Goal: Information Seeking & Learning: Learn about a topic

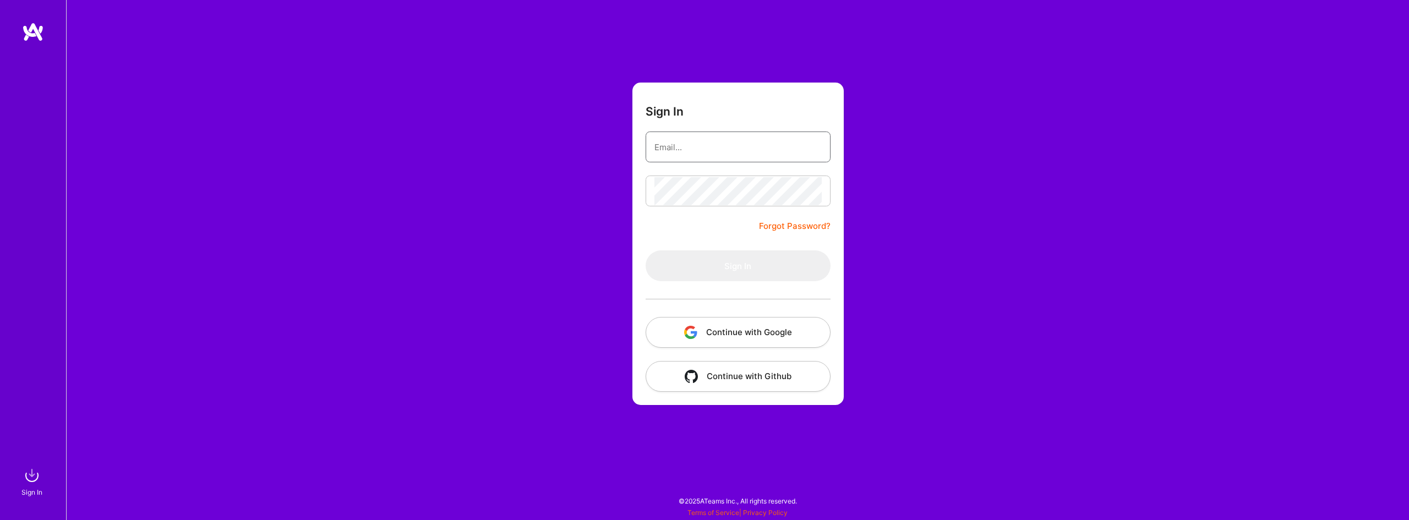
click at [680, 149] on input "email" at bounding box center [738, 147] width 167 height 28
type input "[EMAIL_ADDRESS][DOMAIN_NAME]"
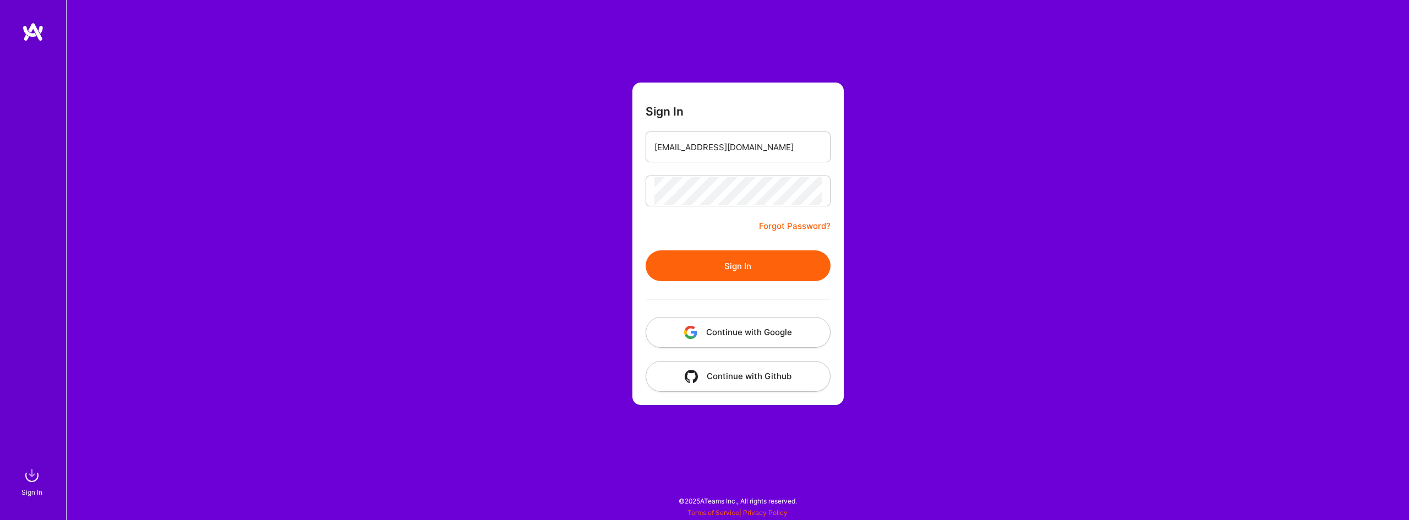
click at [726, 266] on button "Sign In" at bounding box center [738, 265] width 185 height 31
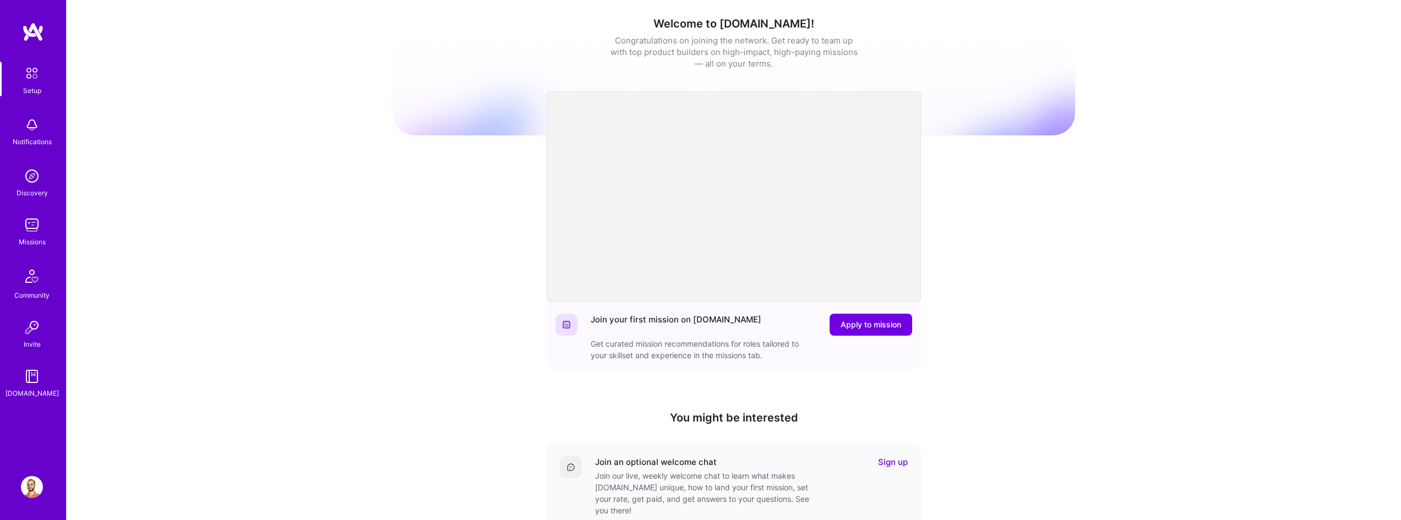
click at [31, 231] on img at bounding box center [32, 225] width 22 height 22
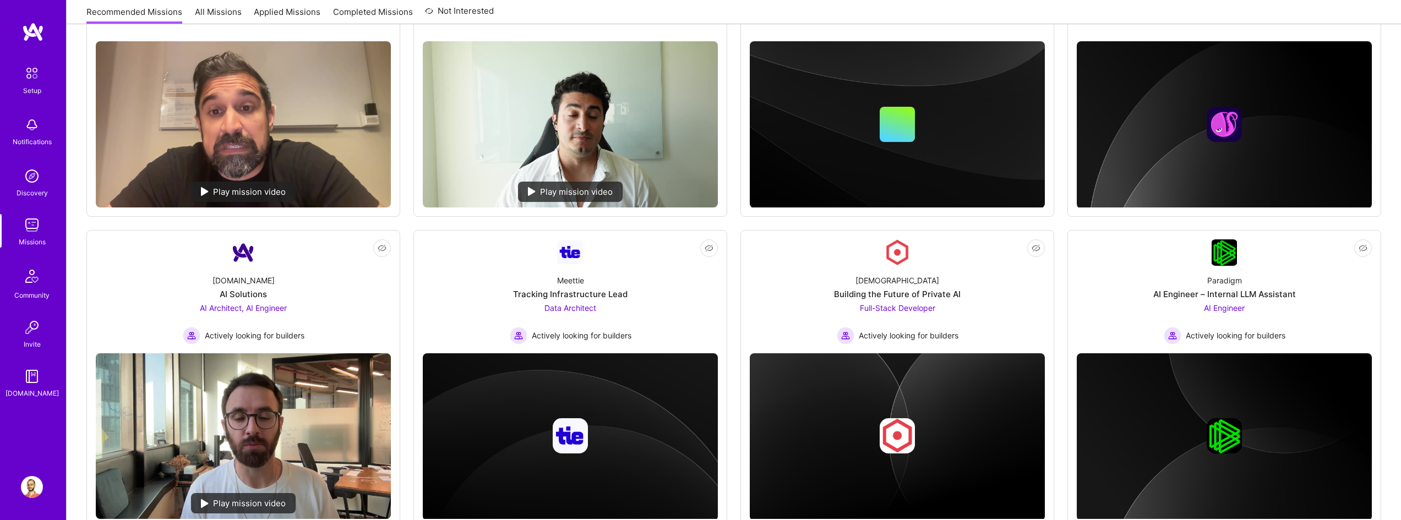
scroll to position [330, 0]
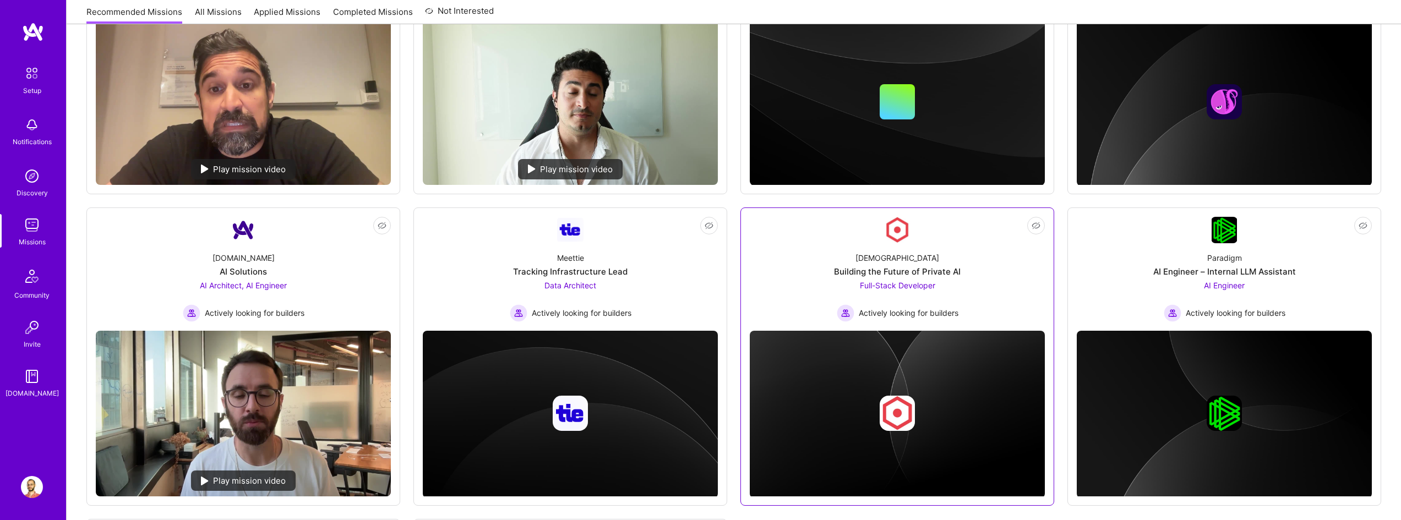
click at [919, 269] on div "Building the Future of Private AI" at bounding box center [897, 272] width 127 height 12
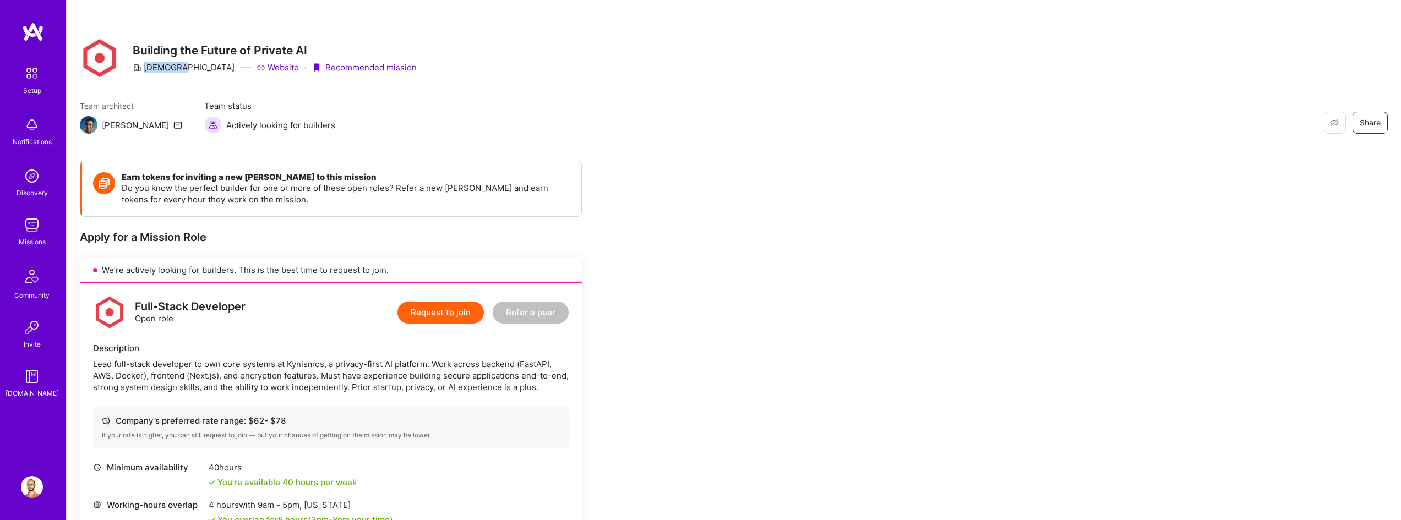
drag, startPoint x: 146, startPoint y: 67, endPoint x: 181, endPoint y: 64, distance: 34.8
click at [181, 64] on div "[DEMOGRAPHIC_DATA]" at bounding box center [184, 68] width 102 height 12
click at [257, 70] on link "Website" at bounding box center [278, 68] width 42 height 12
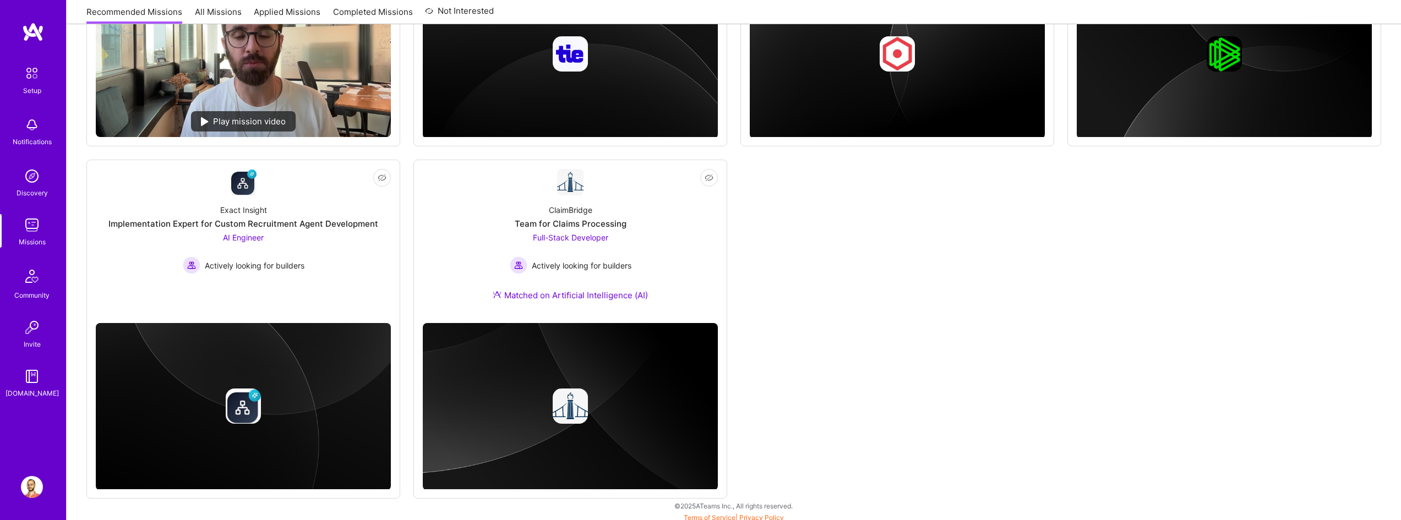
scroll to position [695, 0]
